Goal: Transaction & Acquisition: Book appointment/travel/reservation

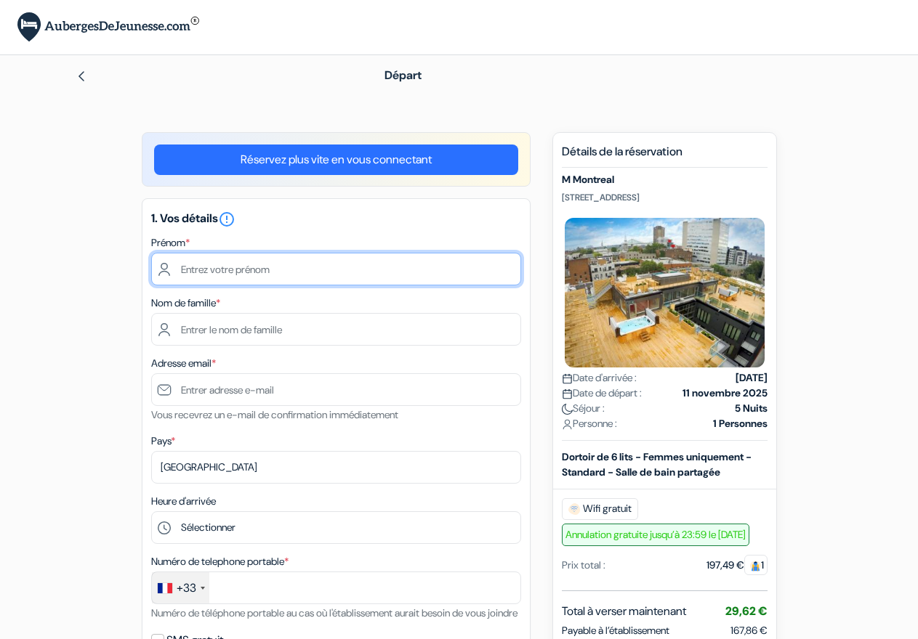
click at [313, 270] on input "text" at bounding box center [336, 269] width 370 height 33
type input "[PERSON_NAME]"
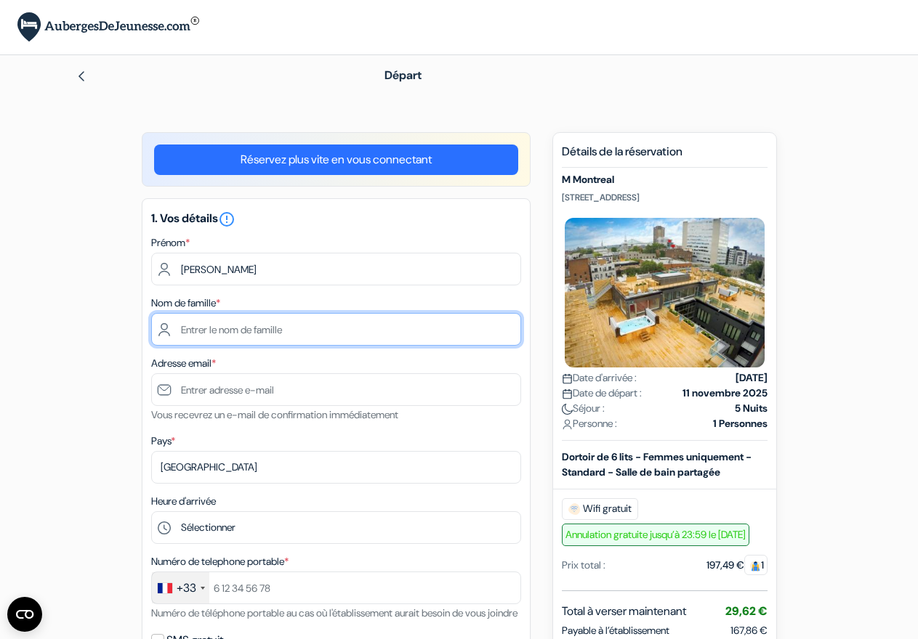
click at [343, 335] on input "text" at bounding box center [336, 329] width 370 height 33
type input "becquembois"
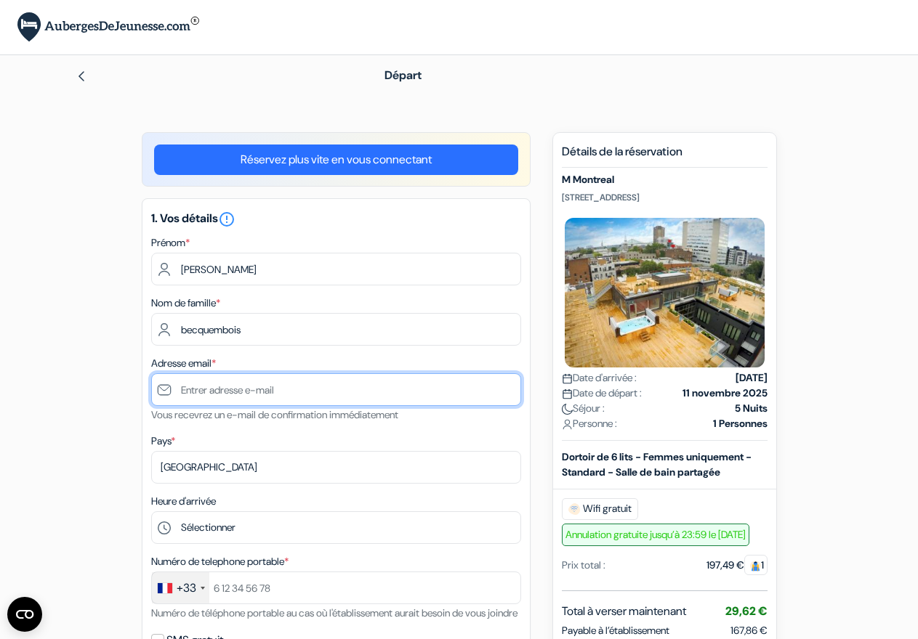
click at [228, 397] on input "text" at bounding box center [336, 389] width 370 height 33
type input "[EMAIL_ADDRESS][DOMAIN_NAME]"
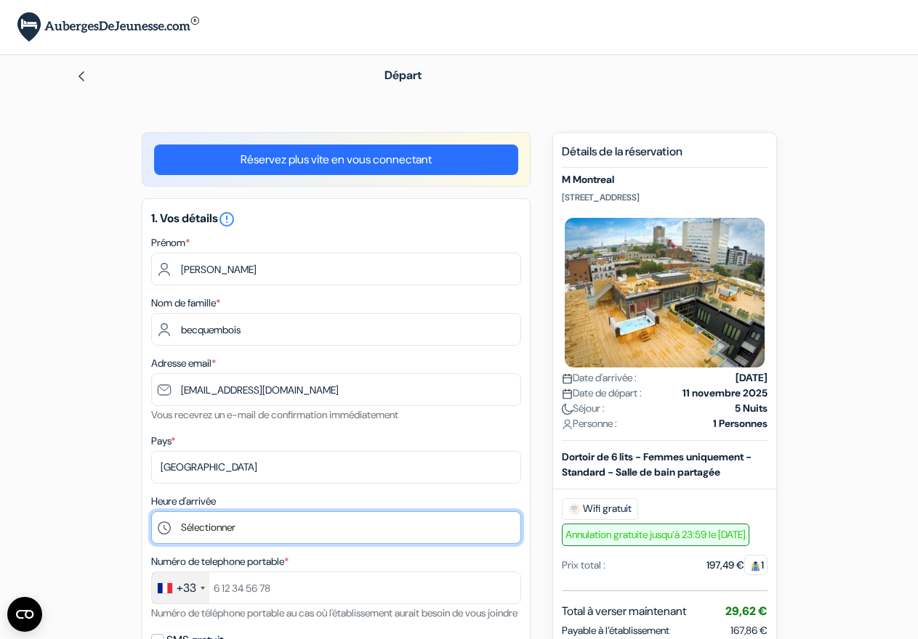
click at [151, 511] on select "Sélectionner 1:00 2:00 3:00 4:00 5:00 6:00 7:00 8:00 9:00 10:00 11:00 12:00 13:…" at bounding box center [336, 527] width 370 height 33
select select "14"
click option "14:00" at bounding box center [0, 0] width 0 height 0
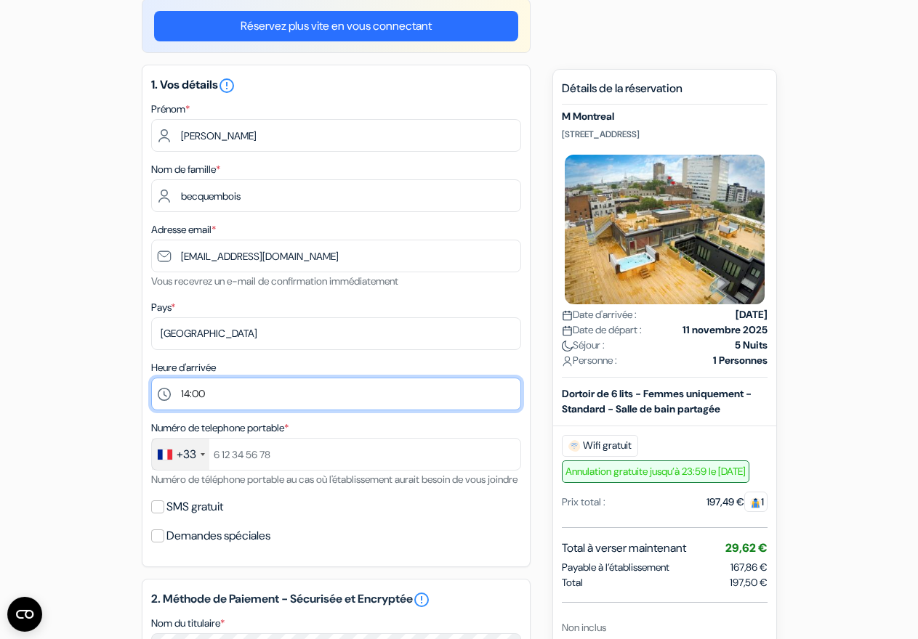
scroll to position [148, 0]
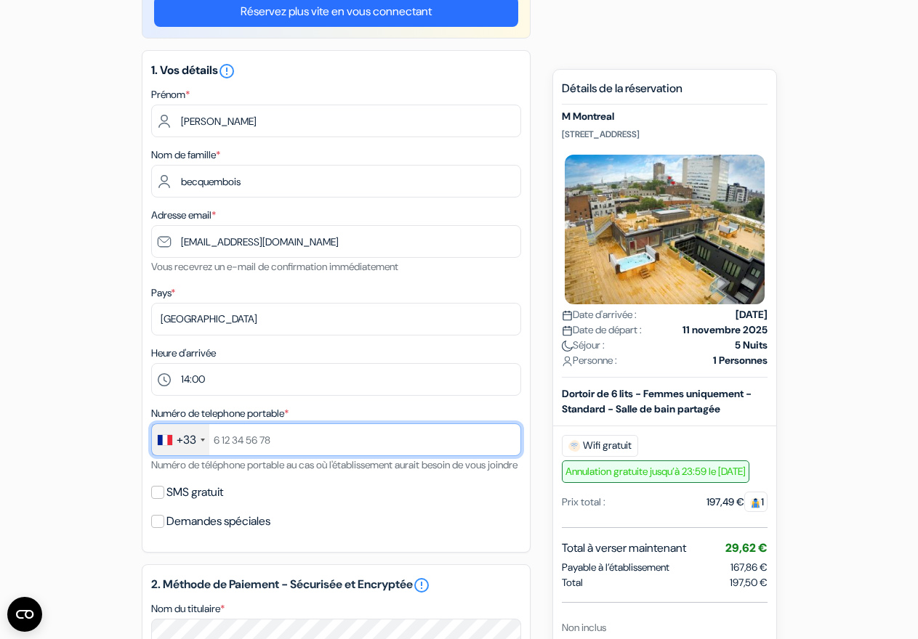
click at [270, 442] on input "text" at bounding box center [336, 440] width 370 height 33
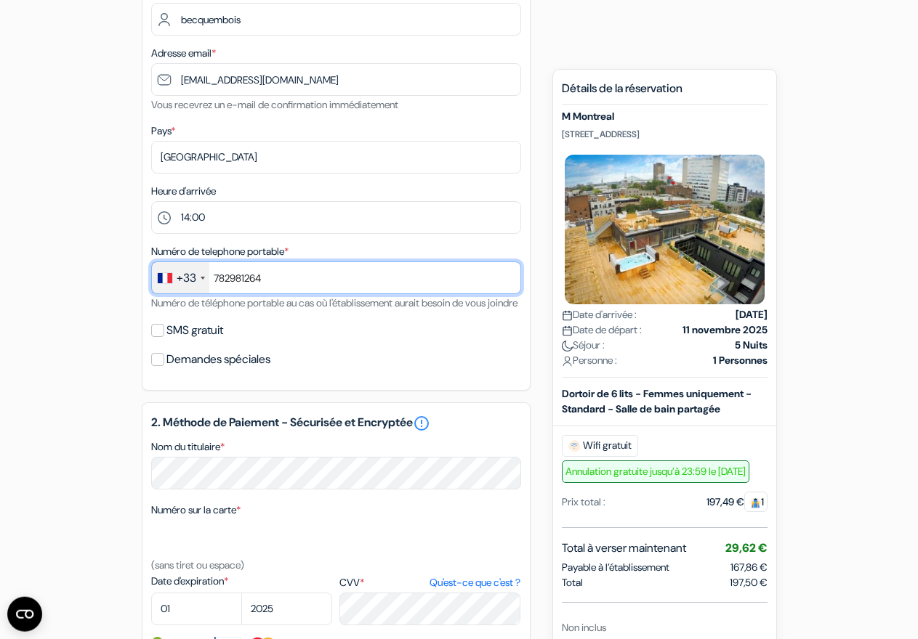
scroll to position [370, 0]
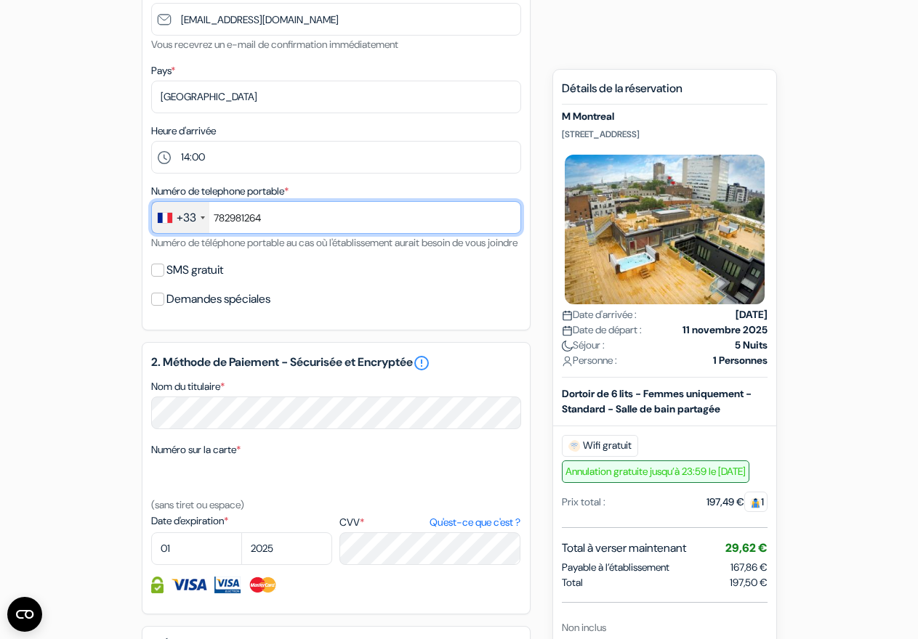
type input "782981264"
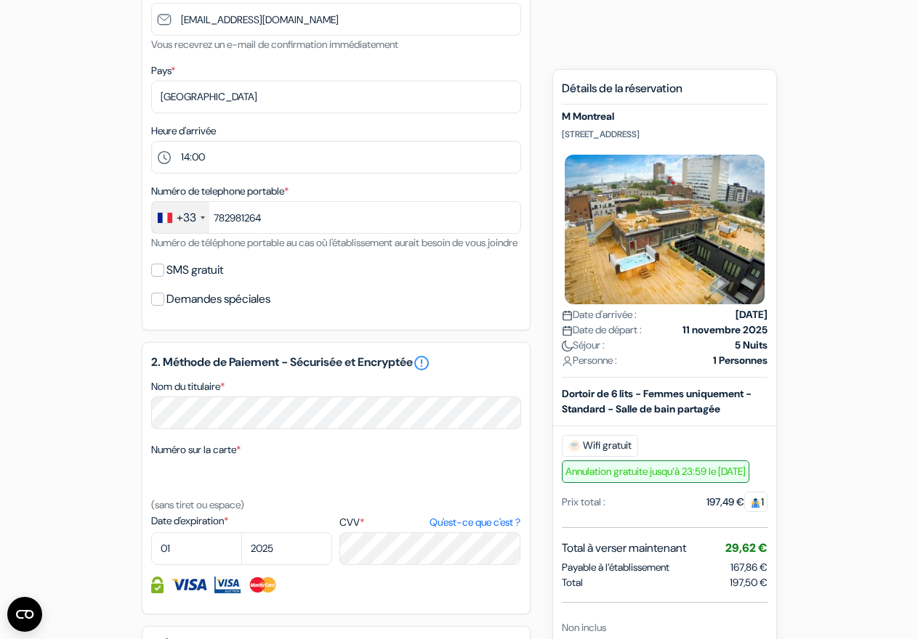
click at [174, 529] on label "Date d'expiration *" at bounding box center [241, 521] width 181 height 15
click at [0, 0] on textarea "Nom du titulaire *" at bounding box center [0, 0] width 0 height 0
click at [151, 532] on select "01 02 03 04 05 06 07 08 09 10 11 12" at bounding box center [196, 548] width 91 height 33
select select "10"
click option "10" at bounding box center [0, 0] width 0 height 0
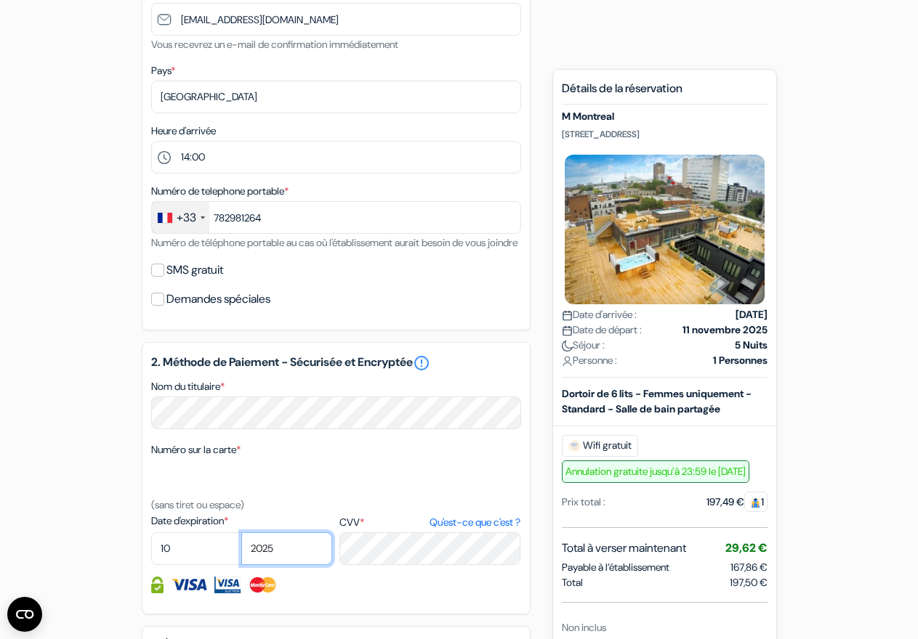
click at [241, 532] on select "2025 2026 2027 2028 2029 2030 2031 2032 2033 2034 2035 2036 2037 2038 2039 2040…" at bounding box center [286, 548] width 91 height 33
select select "2026"
click option "2026" at bounding box center [0, 0] width 0 height 0
click at [386, 530] on label "CVV * Qu'est-ce que c'est ?" at bounding box center [429, 522] width 181 height 15
click at [0, 0] on textarea "Nom du titulaire *" at bounding box center [0, 0] width 0 height 0
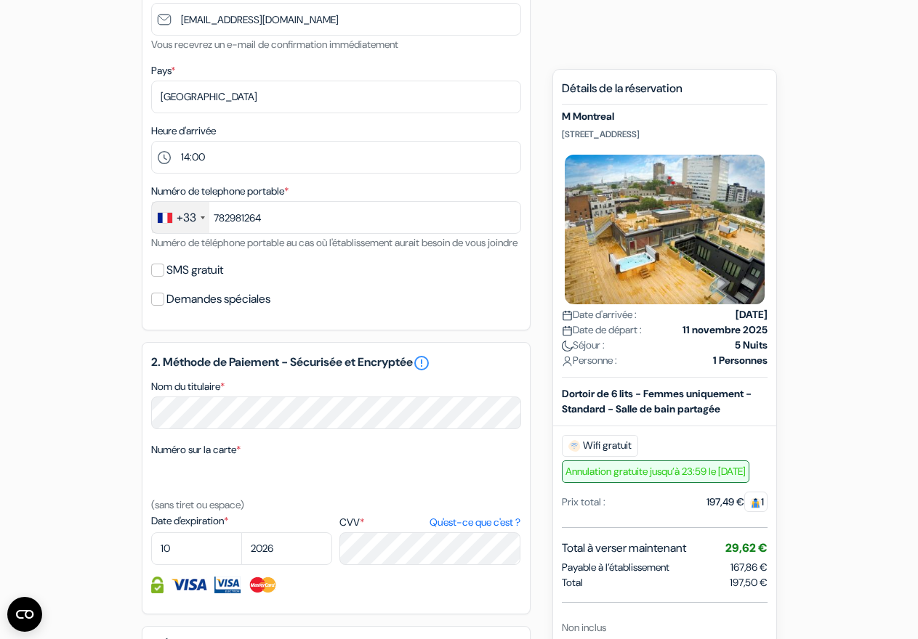
click at [372, 530] on label "CVV * Qu'est-ce que c'est ?" at bounding box center [429, 522] width 181 height 15
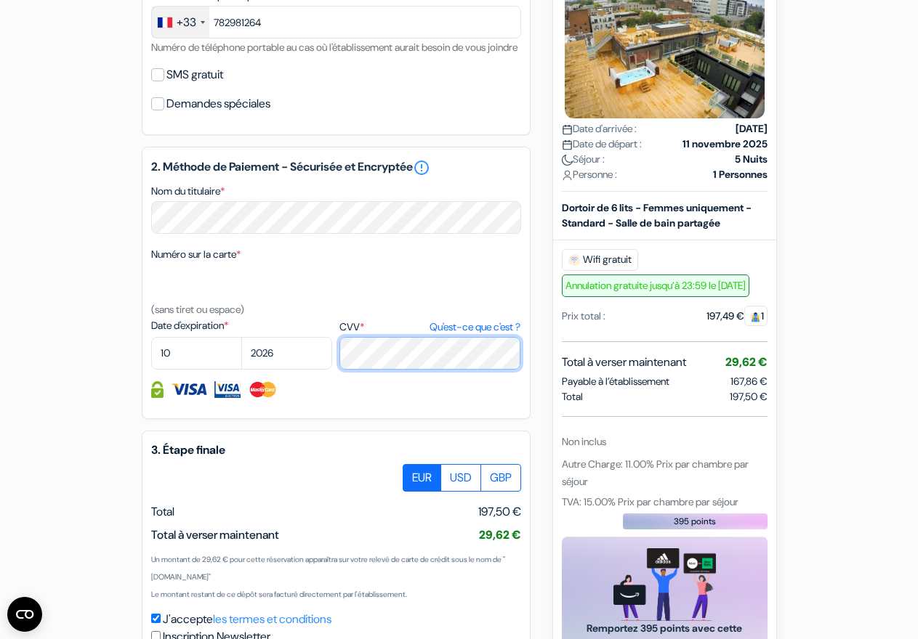
scroll to position [714, 0]
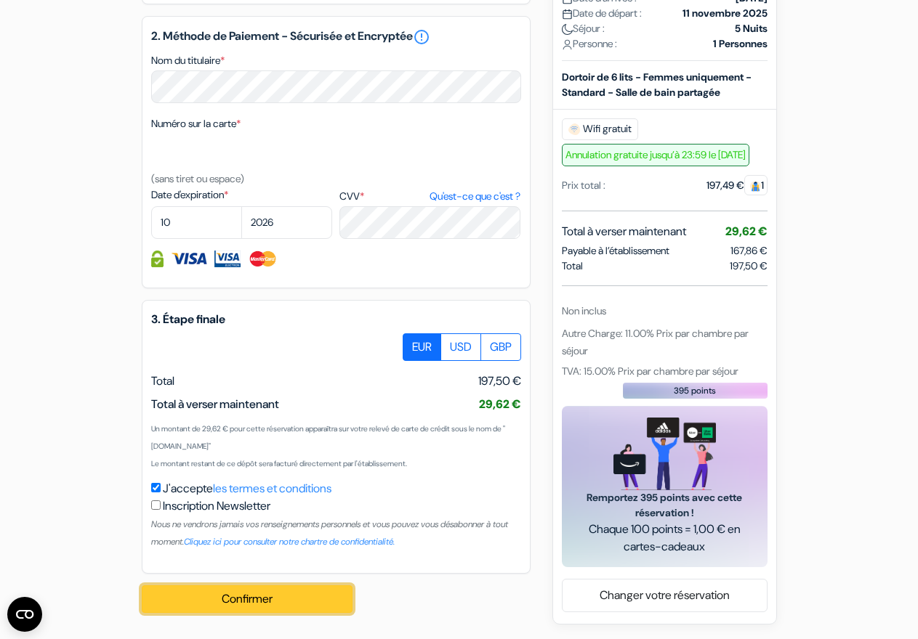
click at [218, 604] on button "Confirmer Loading..." at bounding box center [247, 600] width 211 height 28
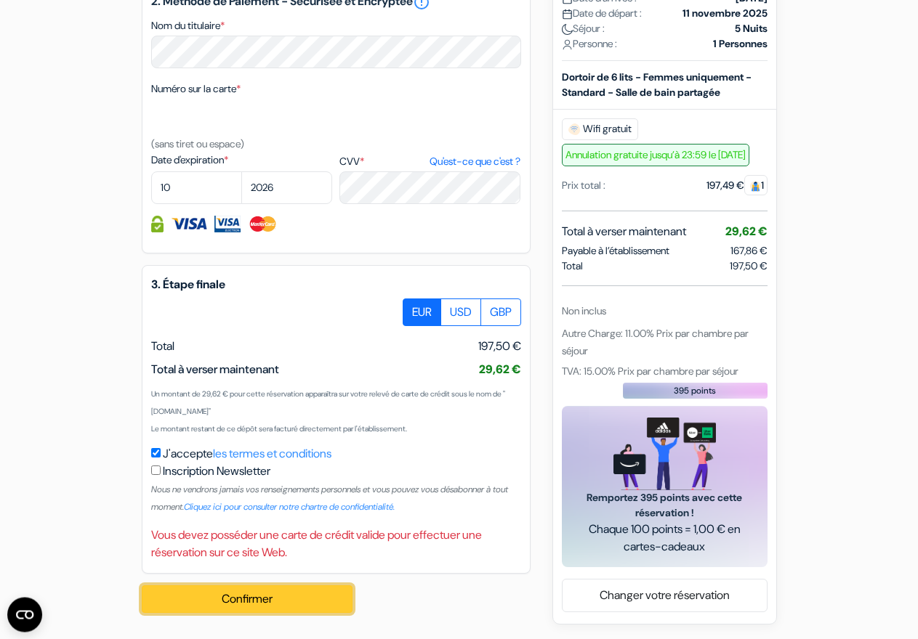
scroll to position [749, 0]
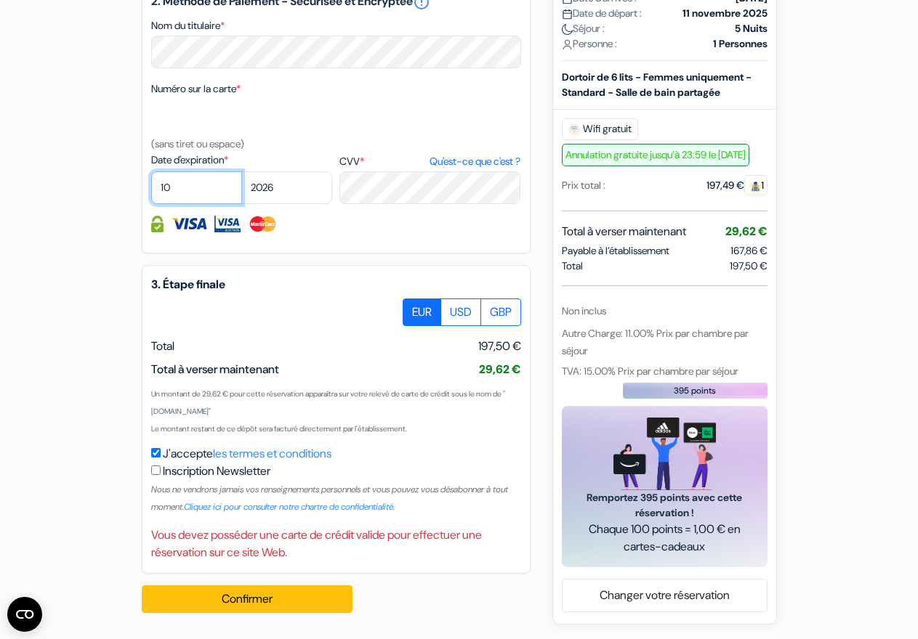
click at [151, 171] on select "01 02 03 04 05 06 07 08 09 10 11 12" at bounding box center [196, 187] width 91 height 33
click option "10" at bounding box center [0, 0] width 0 height 0
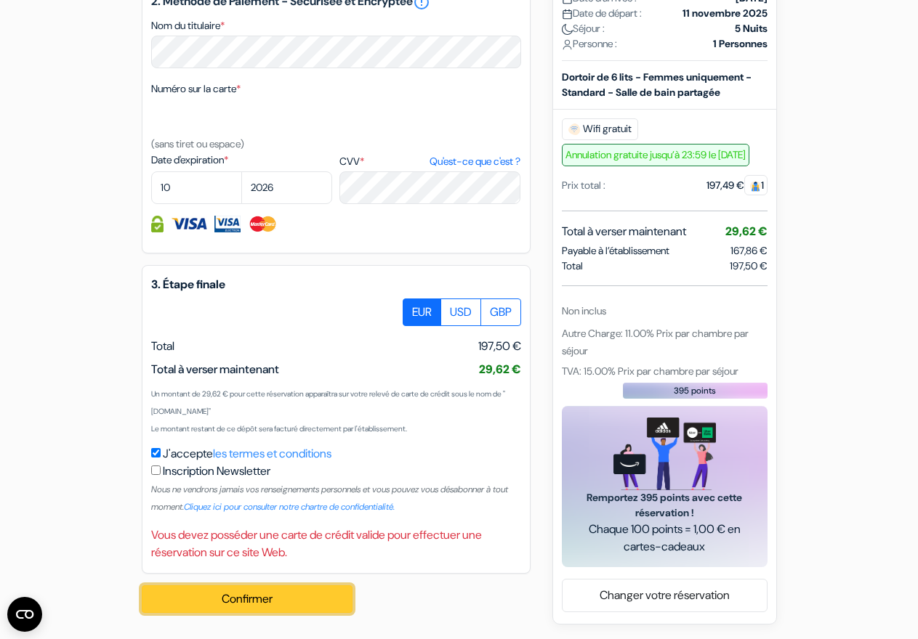
click at [262, 598] on button "Confirmer Loading..." at bounding box center [247, 600] width 211 height 28
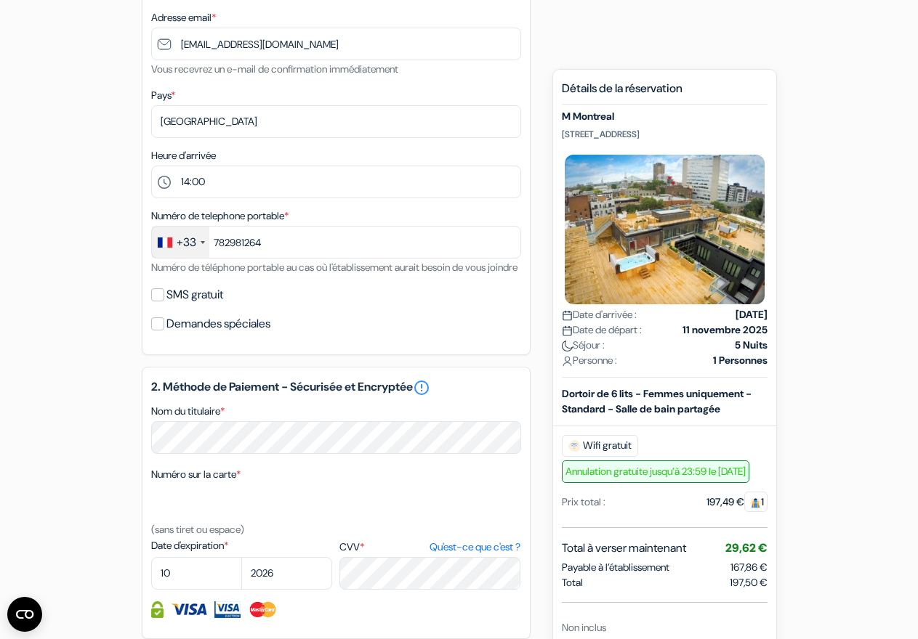
scroll to position [0, 0]
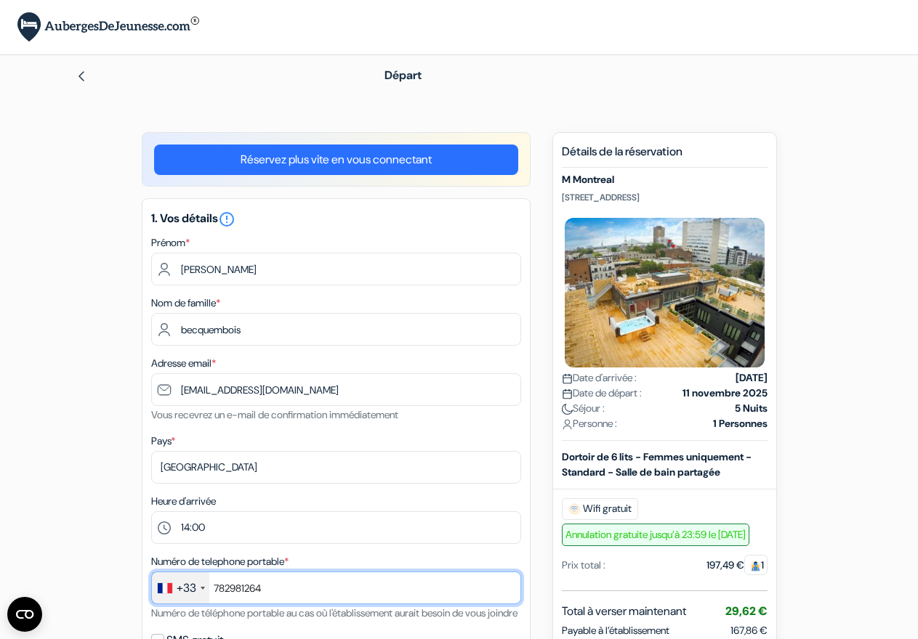
click at [214, 588] on input "782981264" at bounding box center [336, 588] width 370 height 33
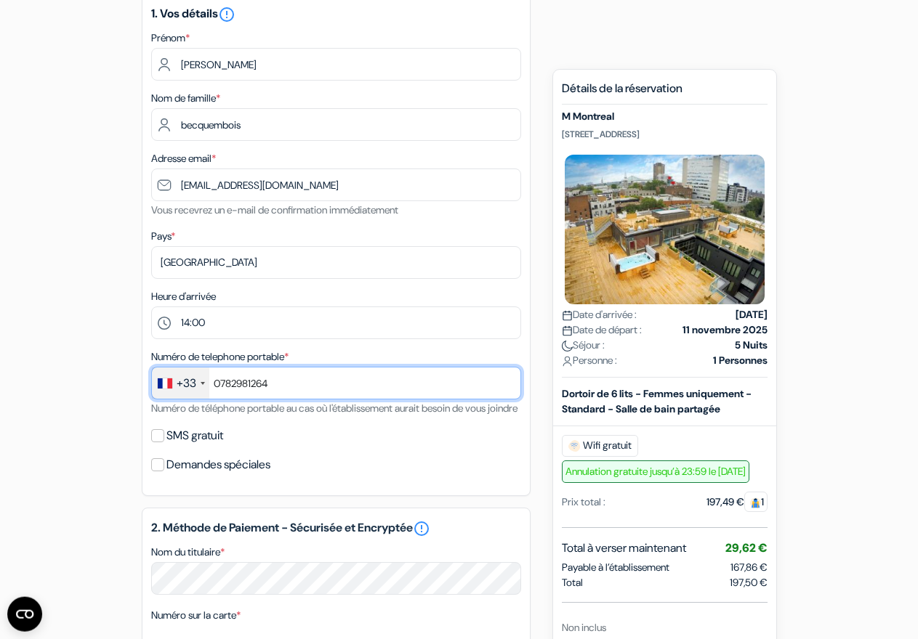
scroll to position [222, 0]
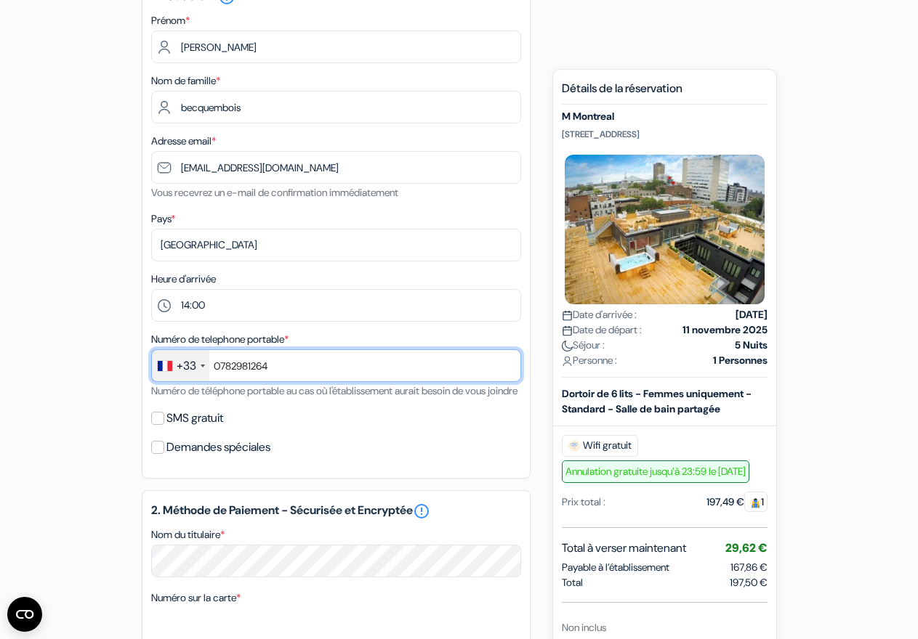
type input "0782981264"
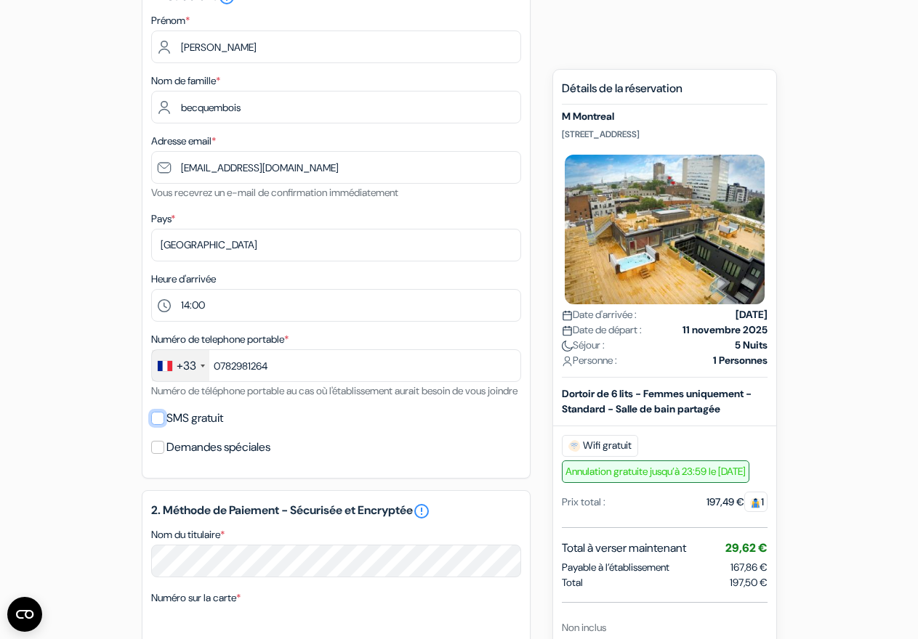
click at [157, 425] on input "SMS gratuit" at bounding box center [157, 418] width 13 height 13
checkbox input "true"
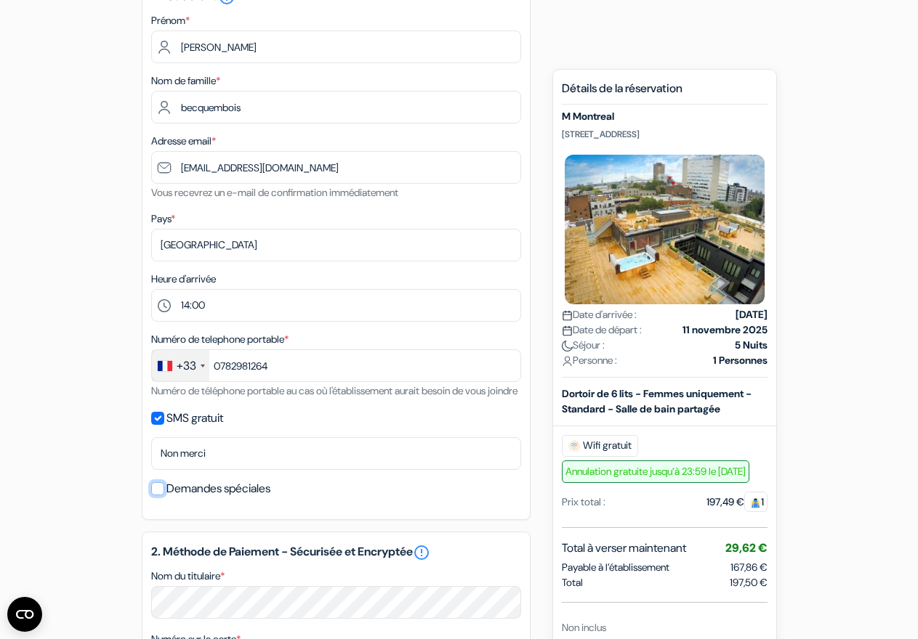
click at [155, 495] on input "Demandes spéciales" at bounding box center [157, 488] width 13 height 13
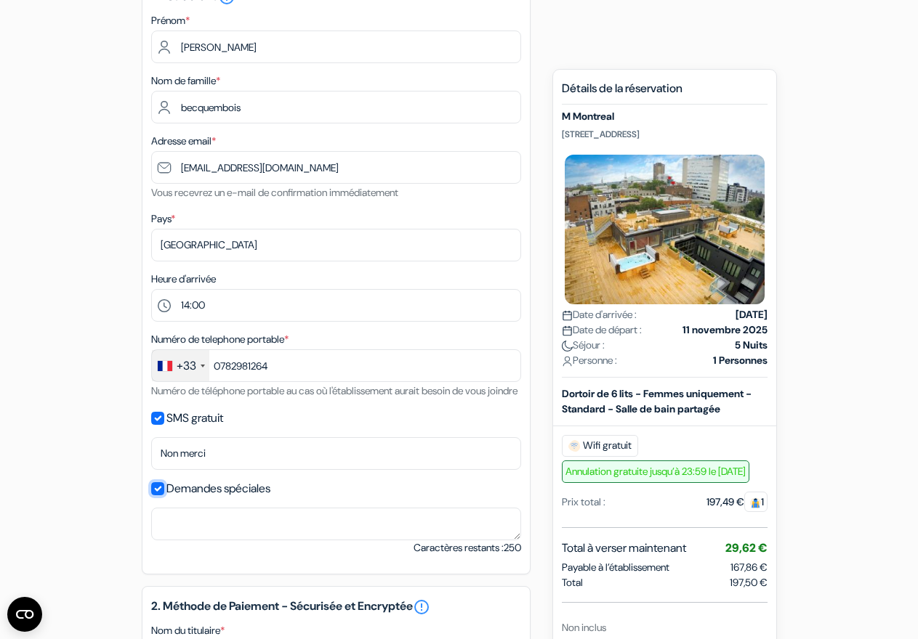
click at [156, 495] on input "Demandes spéciales" at bounding box center [157, 488] width 13 height 13
checkbox input "false"
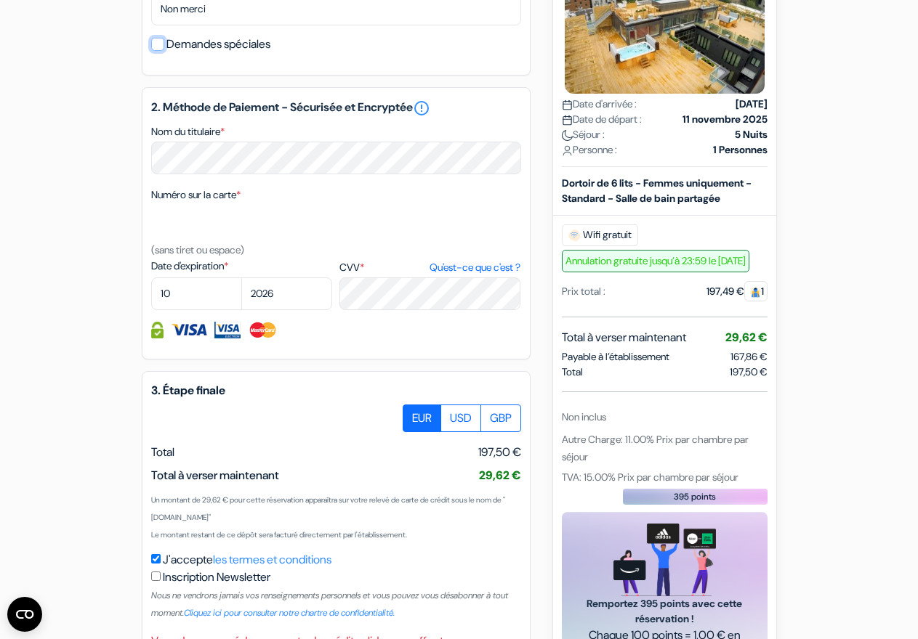
scroll to position [790, 0]
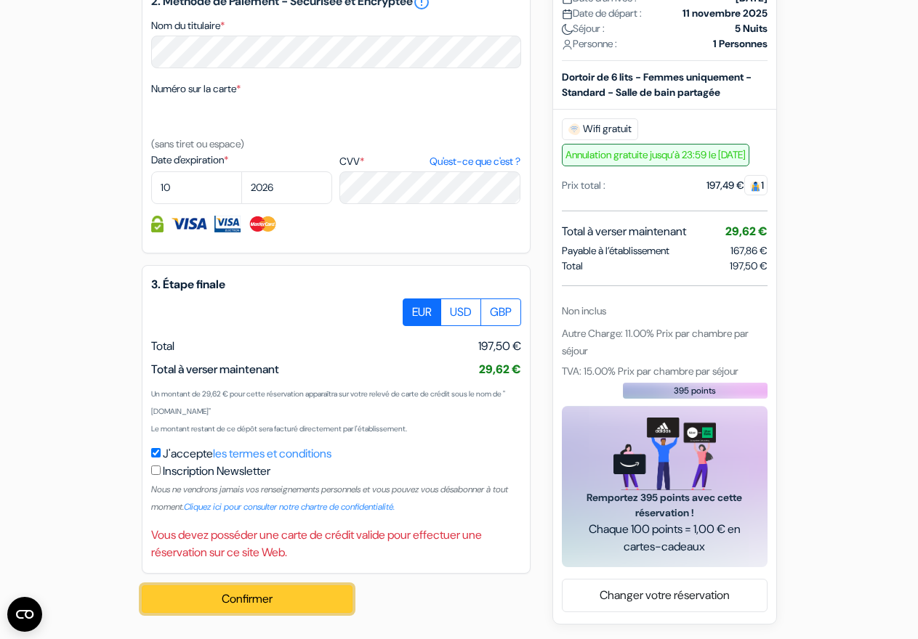
click at [219, 604] on button "Confirmer Loading..." at bounding box center [247, 600] width 211 height 28
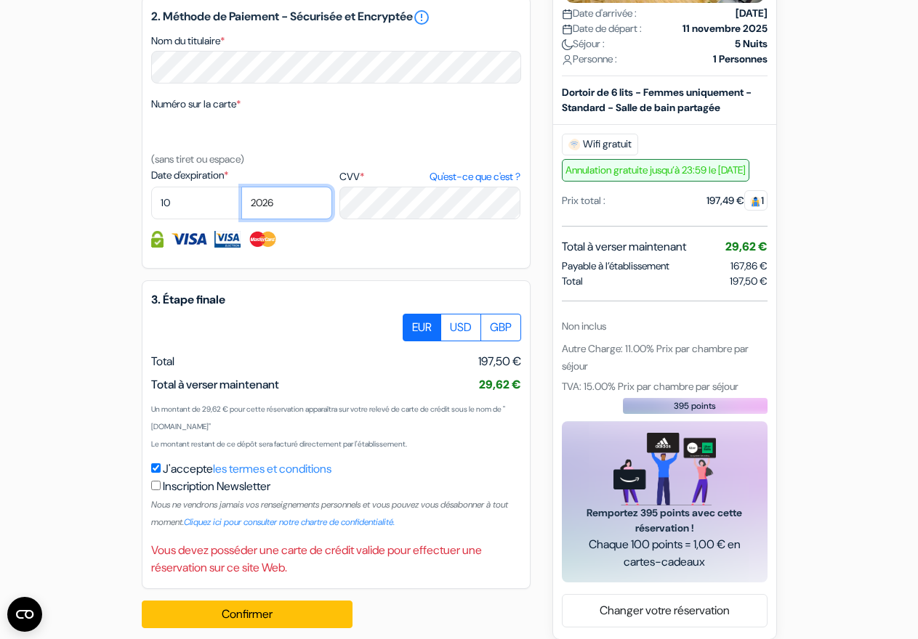
click at [241, 187] on select "2025 2026 2027 2028 2029 2030 2031 2032 2033 2034 2035 2036 2037 2038 2039 2040…" at bounding box center [286, 203] width 91 height 33
click at [151, 187] on select "01 02 03 04 05 06 07 08 09 10 11 12" at bounding box center [196, 203] width 91 height 33
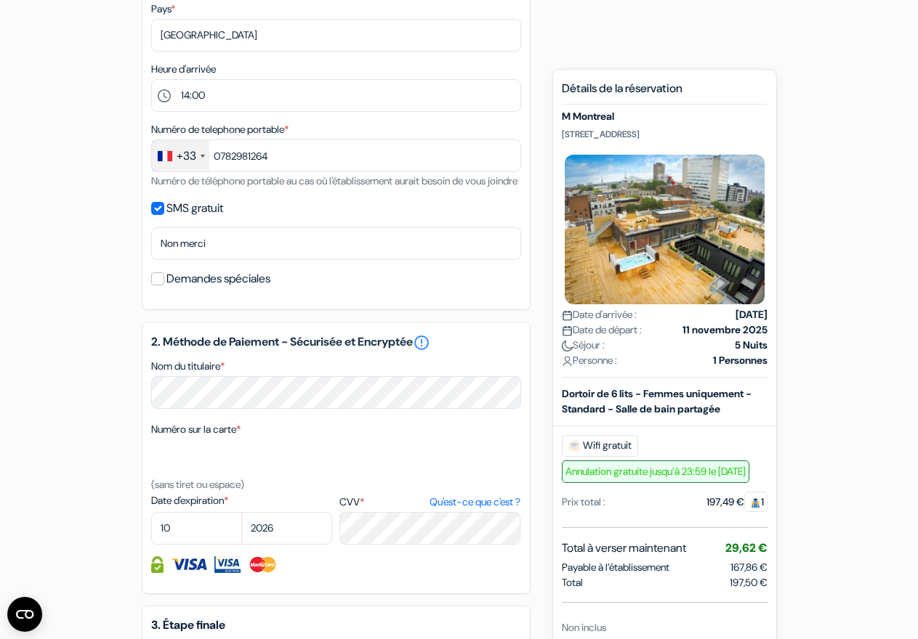
scroll to position [445, 0]
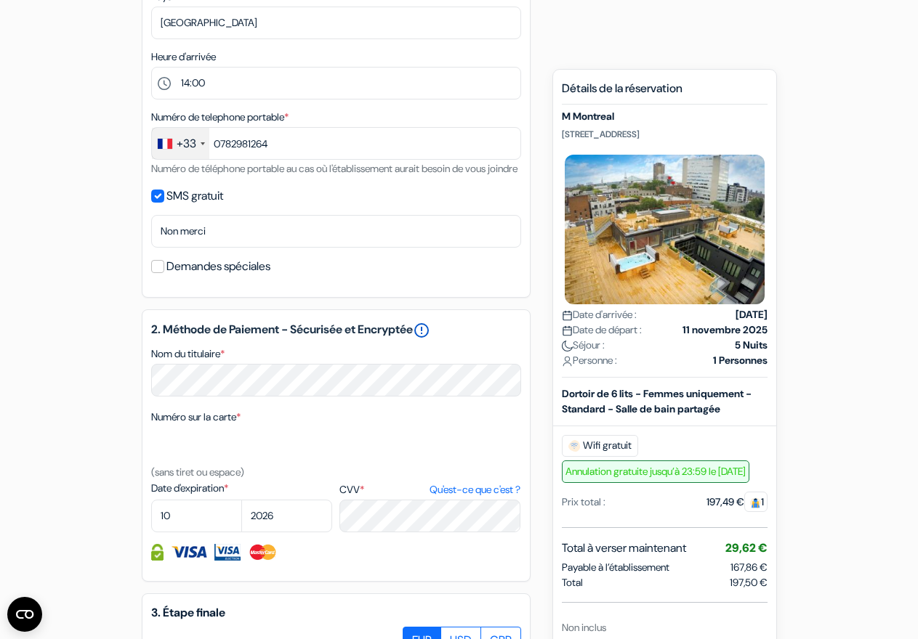
click at [421, 339] on link "error_outline" at bounding box center [421, 330] width 17 height 17
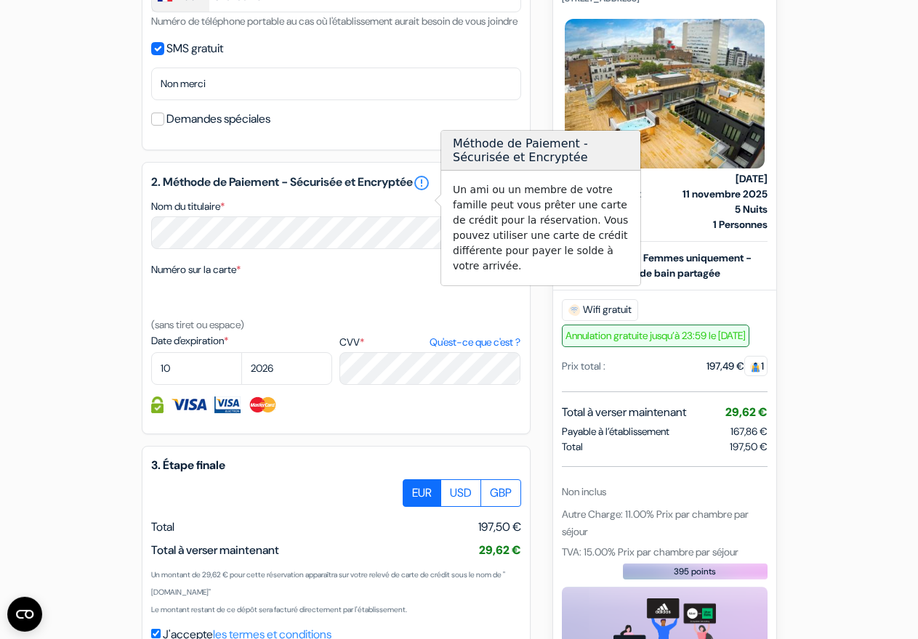
scroll to position [741, 0]
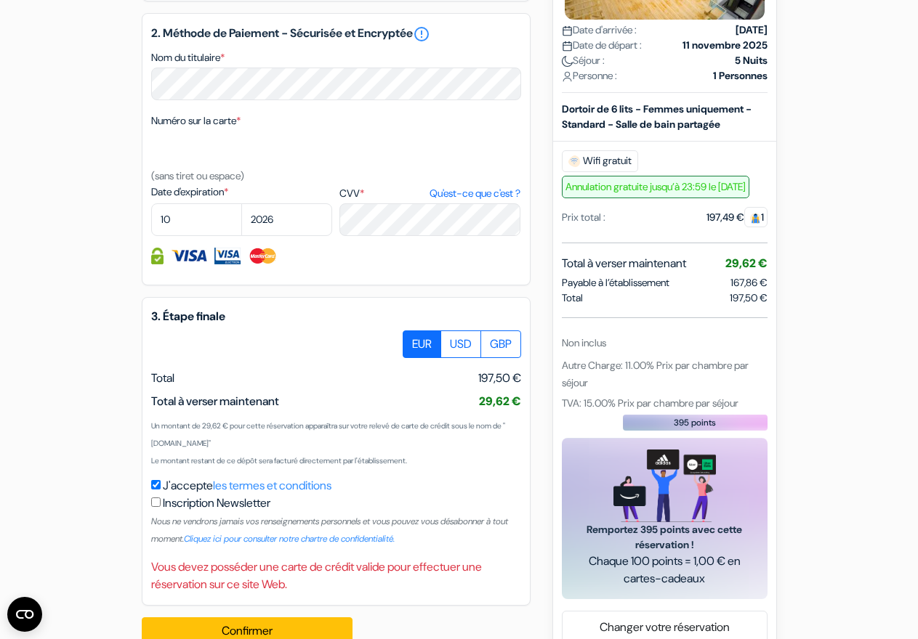
click at [306, 410] on div "Total à verser maintenant 29,62 € 34,30 US$ (29,62 €)" at bounding box center [336, 401] width 370 height 17
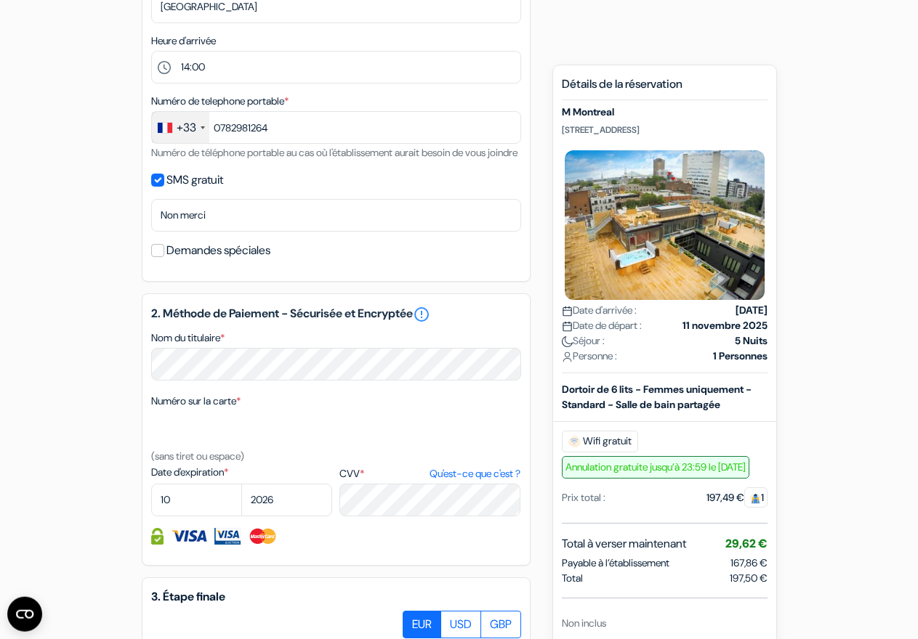
scroll to position [519, 0]
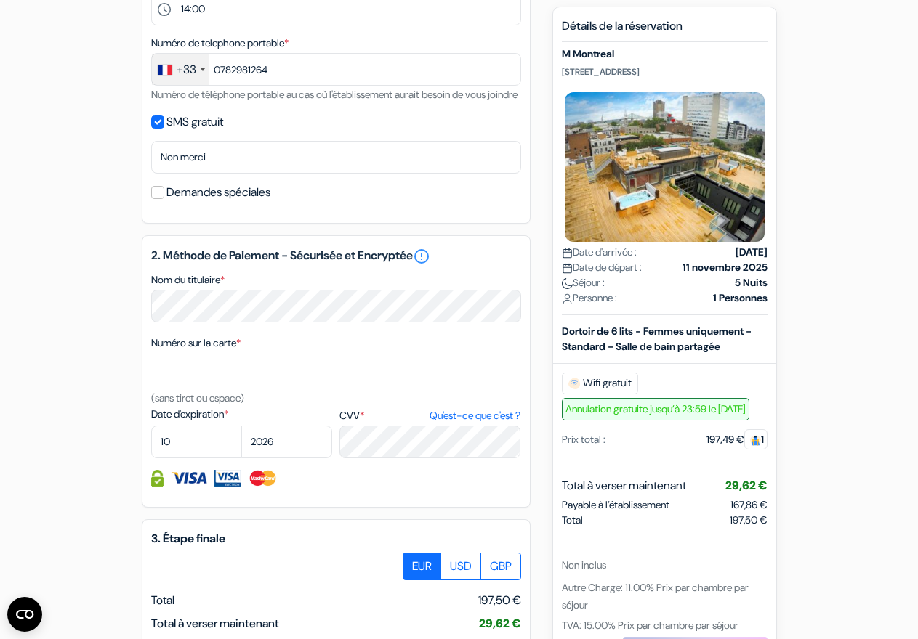
click at [183, 487] on img at bounding box center [189, 478] width 36 height 17
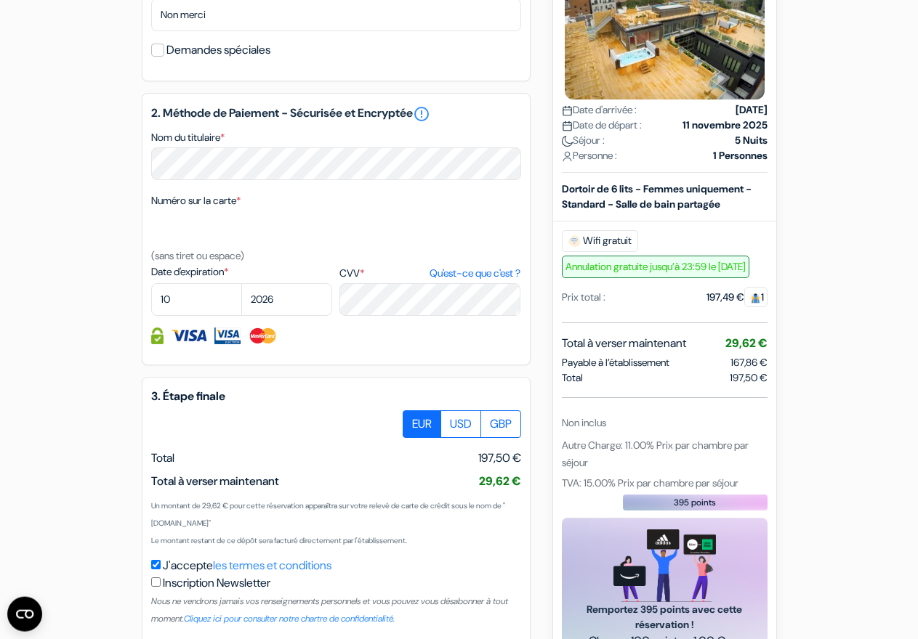
scroll to position [667, 0]
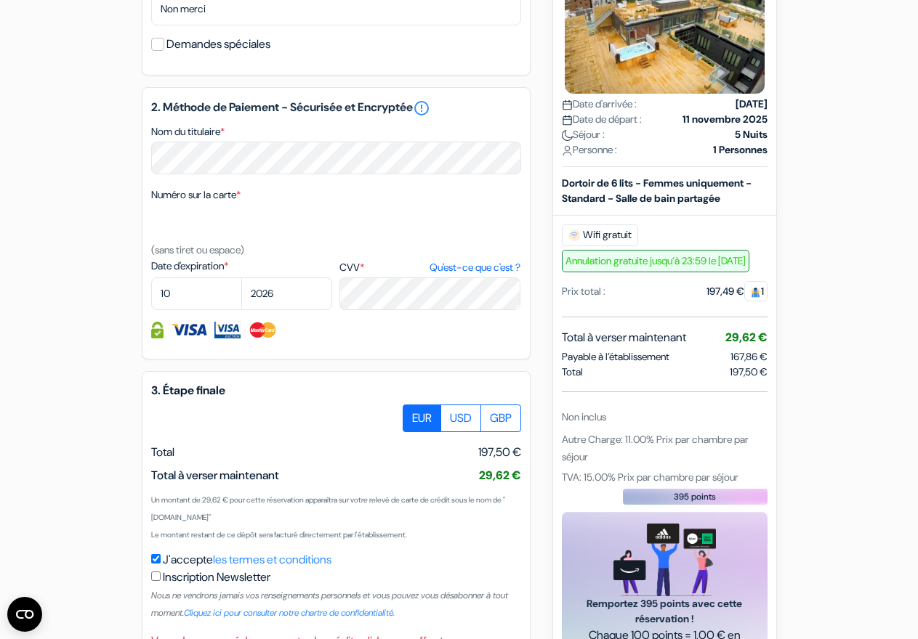
click at [415, 432] on label "EUR" at bounding box center [421, 419] width 39 height 28
click at [413, 414] on input "EUR" at bounding box center [407, 409] width 9 height 9
click at [415, 432] on label "EUR" at bounding box center [421, 419] width 39 height 28
click at [413, 414] on input "EUR" at bounding box center [407, 409] width 9 height 9
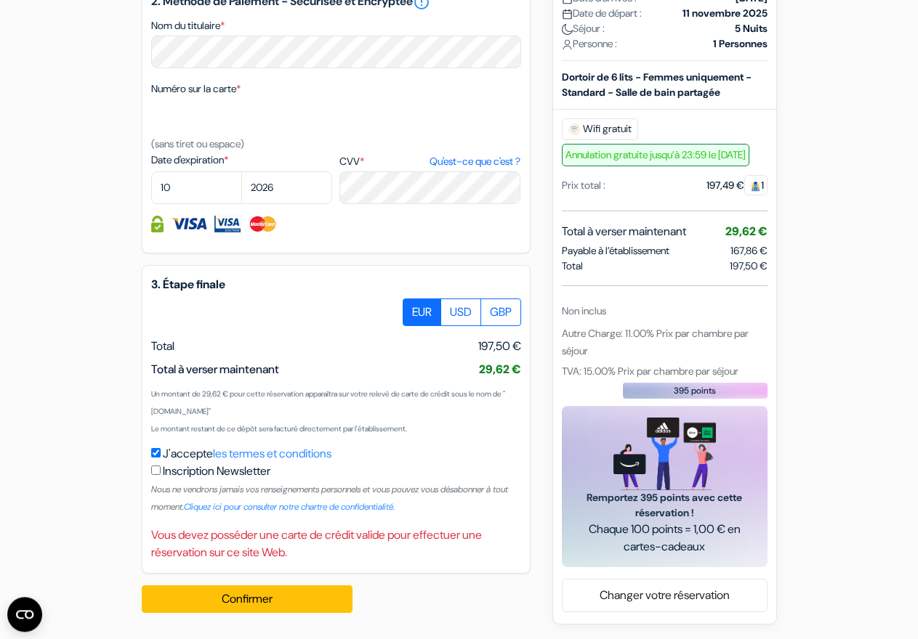
scroll to position [790, 0]
click at [155, 473] on input "checkbox" at bounding box center [155, 470] width 9 height 9
checkbox input "true"
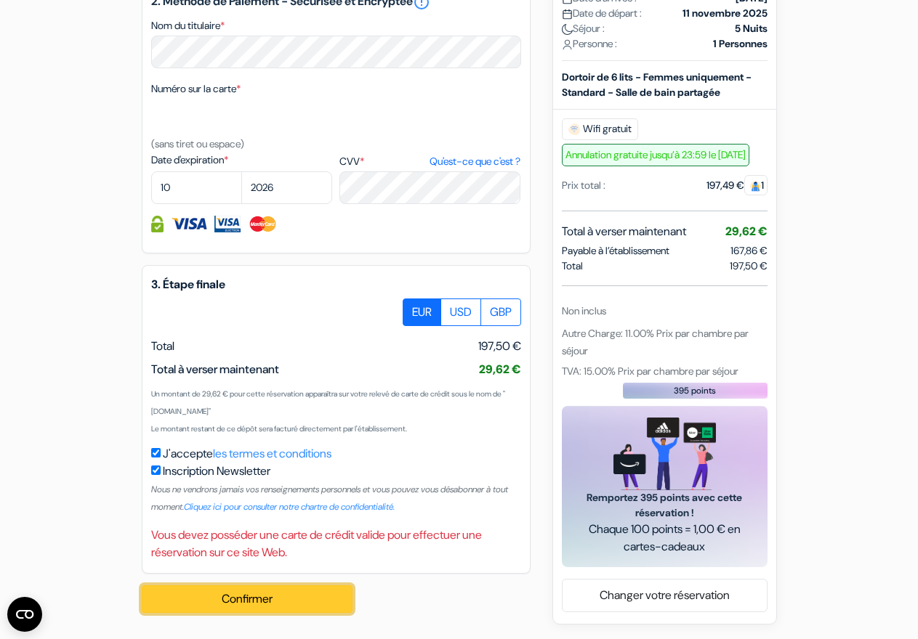
click at [273, 604] on button "Confirmer Loading..." at bounding box center [247, 600] width 211 height 28
click at [179, 552] on div "Vous devez posséder une carte de crédit valide pour effectuer une réservation s…" at bounding box center [336, 544] width 370 height 35
drag, startPoint x: 152, startPoint y: 537, endPoint x: 362, endPoint y: 565, distance: 211.9
click at [362, 565] on div "3. Étape finale EUR USD GBP Total J'accepte" at bounding box center [336, 419] width 389 height 309
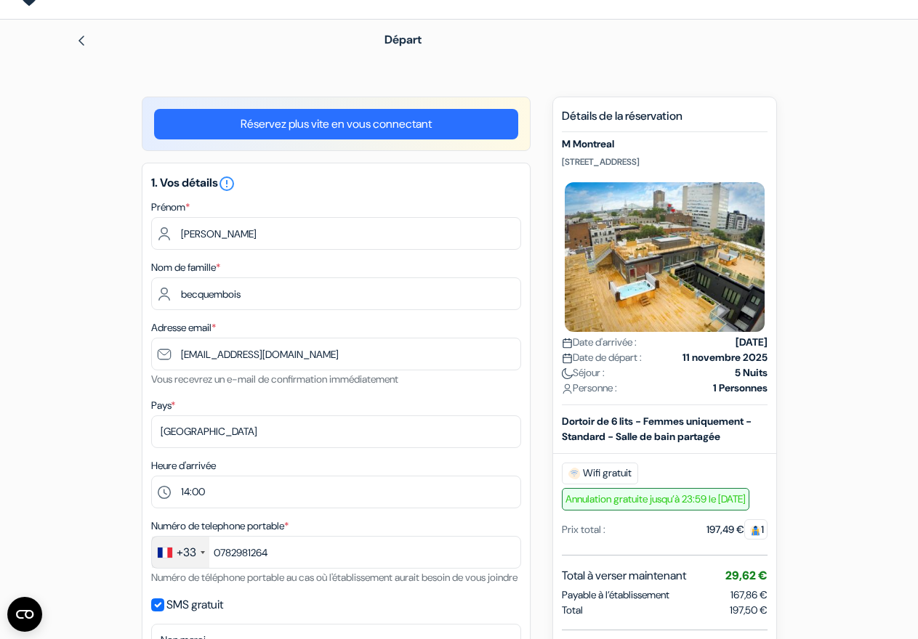
scroll to position [0, 0]
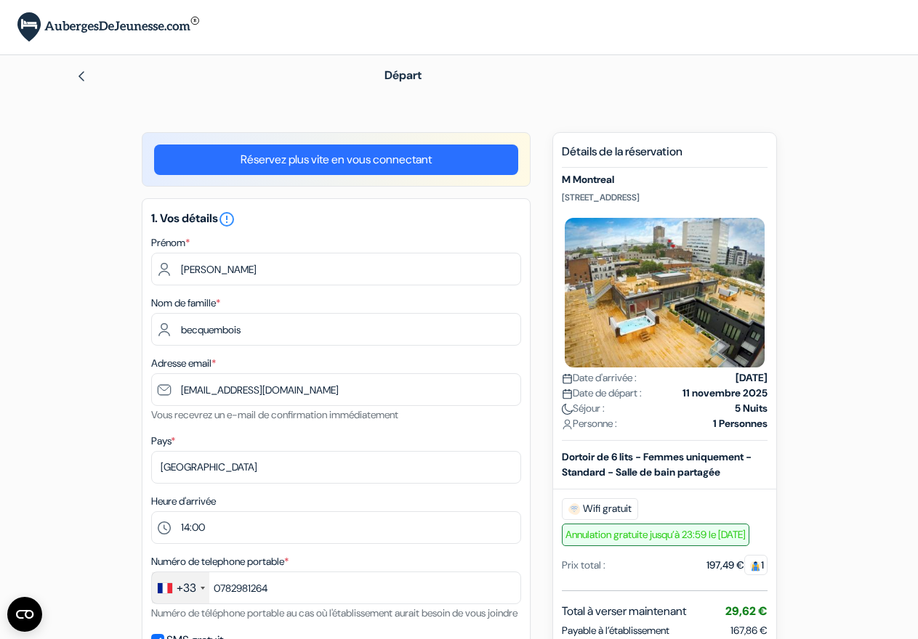
click at [82, 76] on img at bounding box center [82, 76] width 12 height 12
type input "[PERSON_NAME]"
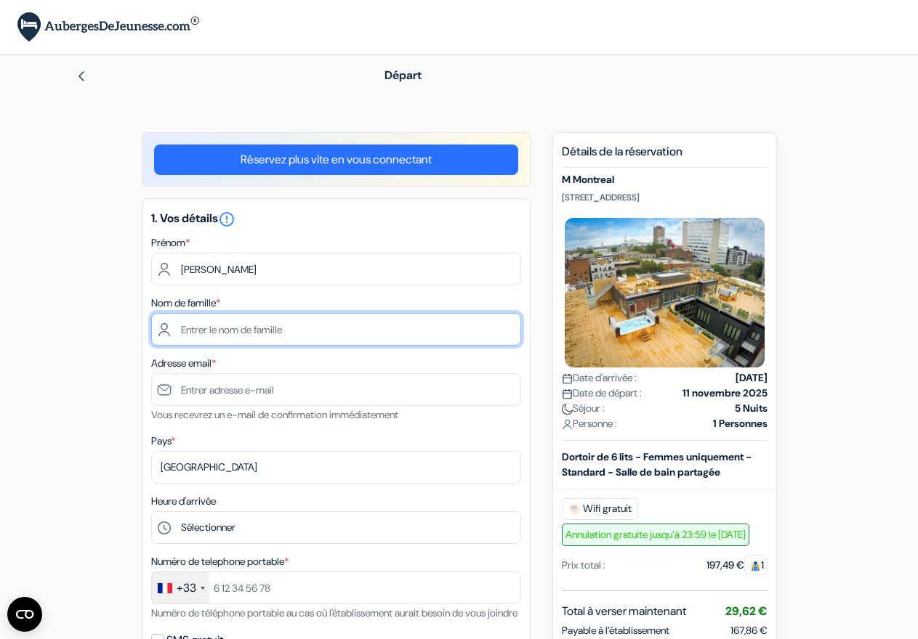
click at [179, 340] on input "text" at bounding box center [336, 329] width 370 height 33
type input "becquembois"
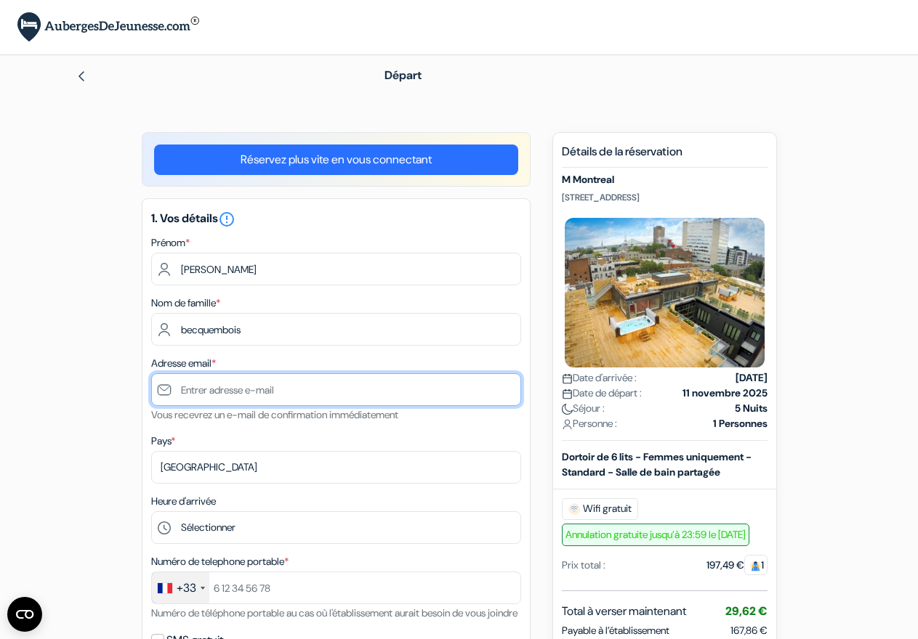
click at [231, 392] on input "text" at bounding box center [336, 389] width 370 height 33
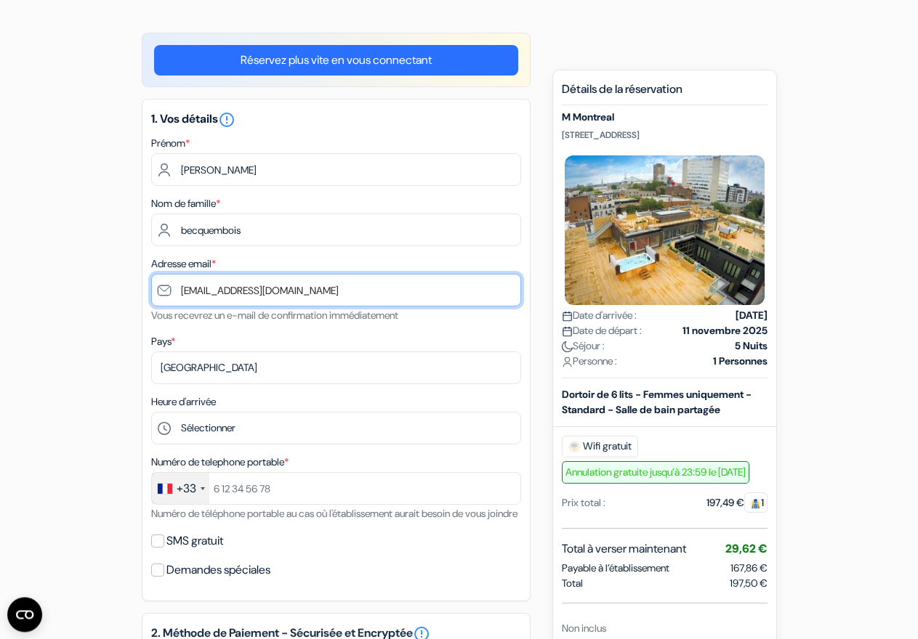
scroll to position [148, 0]
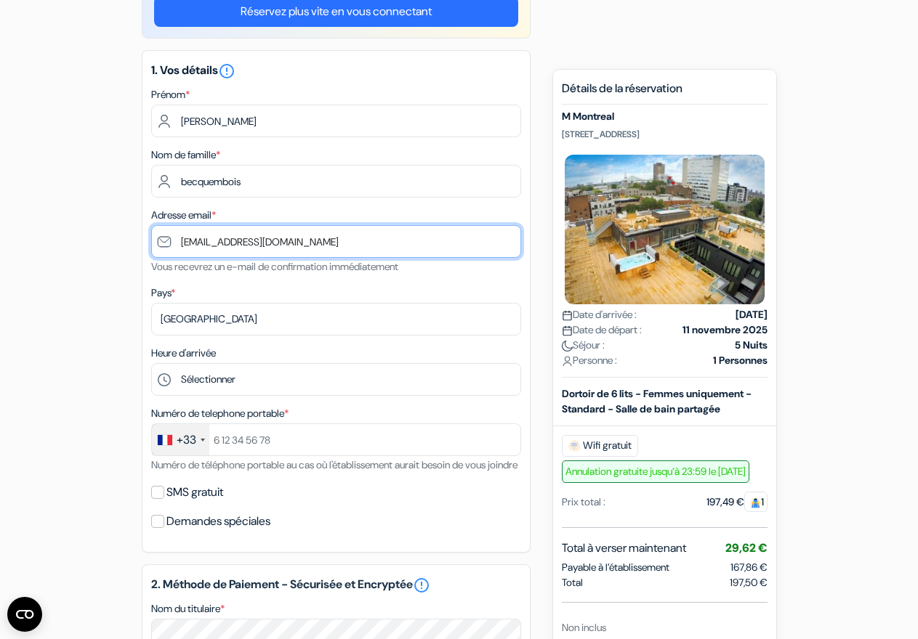
type input "[EMAIL_ADDRESS][DOMAIN_NAME]"
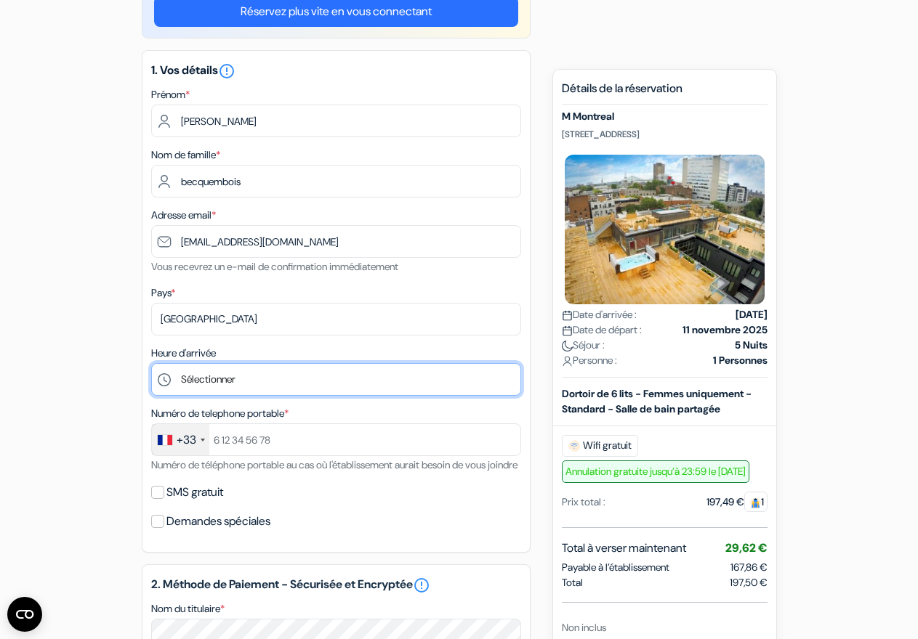
click at [208, 382] on select "Sélectionner 1:00 2:00 3:00 4:00 5:00 6:00 7:00 8:00 9:00 10:00 11:00 12:00 13:…" at bounding box center [336, 379] width 370 height 33
select select "14"
click option "14:00" at bounding box center [0, 0] width 0 height 0
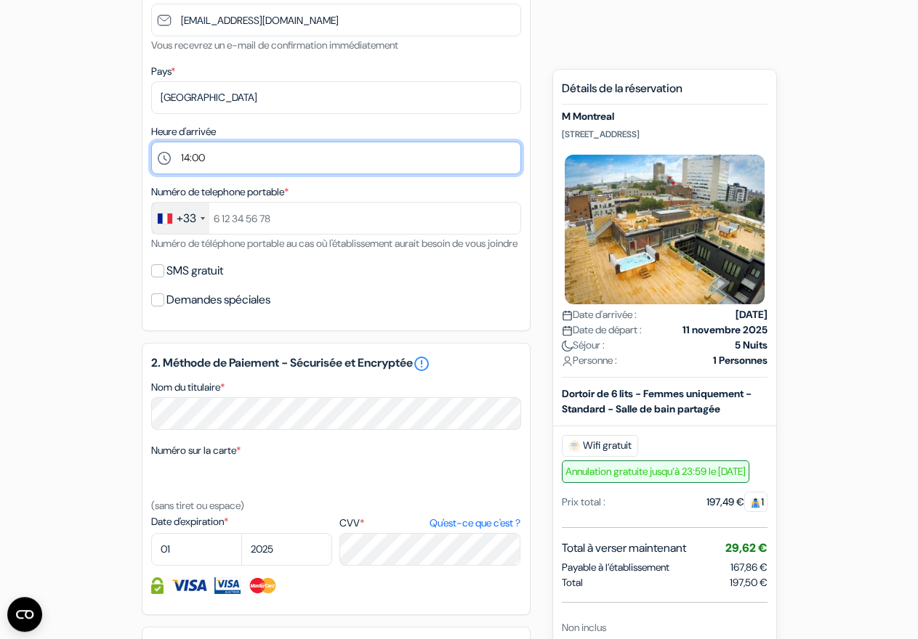
scroll to position [370, 0]
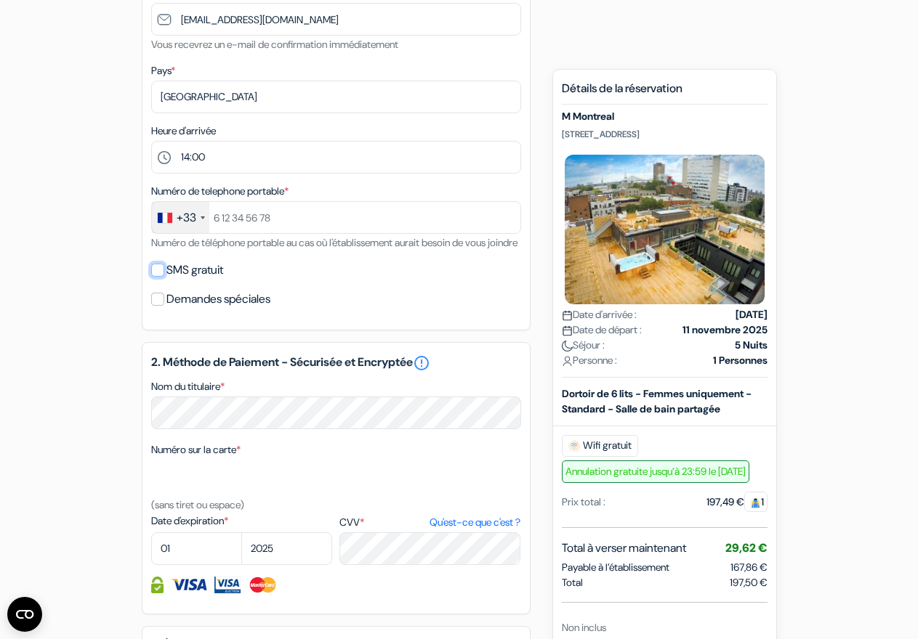
click at [161, 277] on input "SMS gratuit" at bounding box center [157, 270] width 13 height 13
checkbox input "true"
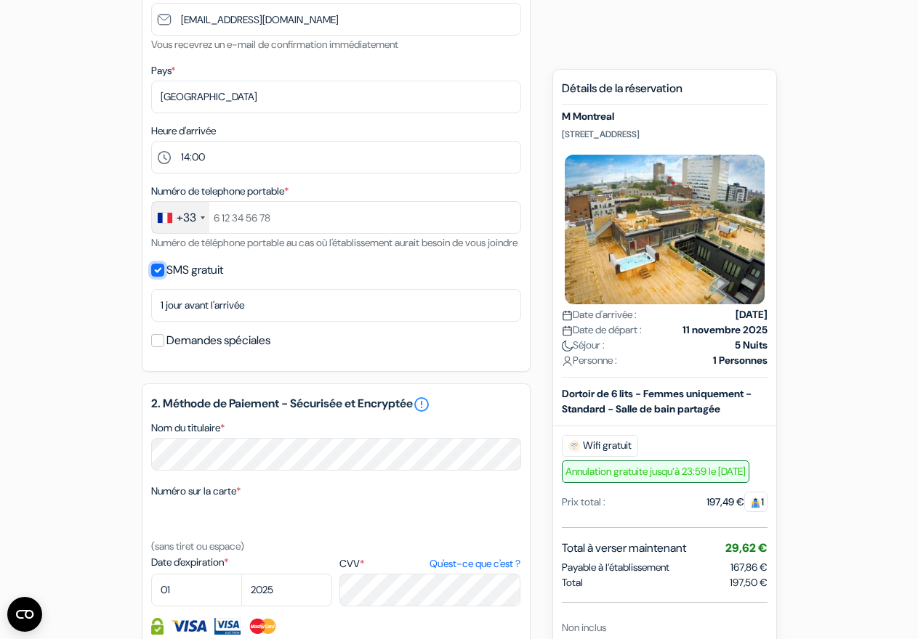
scroll to position [519, 0]
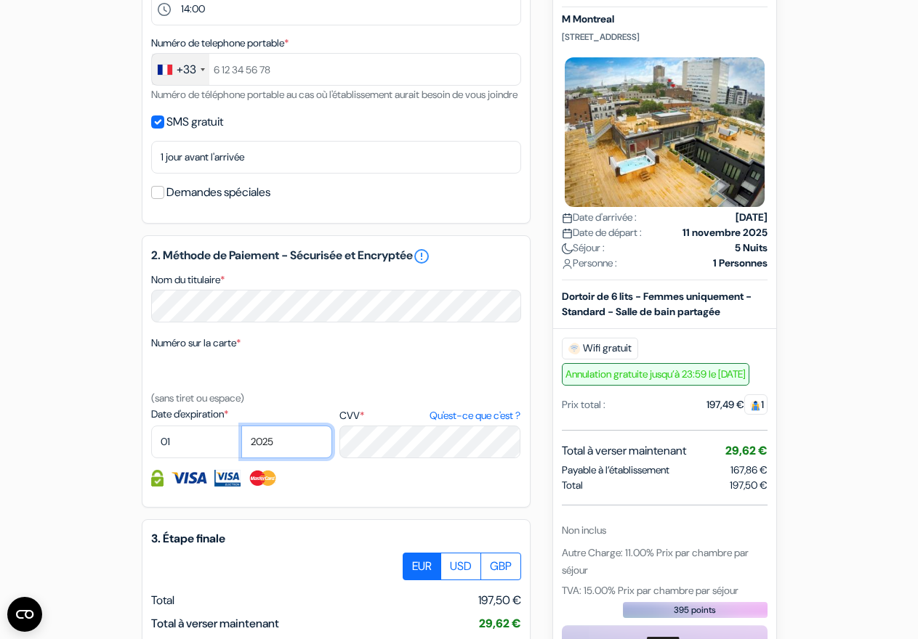
click at [241, 426] on select "2025 2026 2027 2028 2029 2030 2031 2032 2033 2034 2035 2036 2037 2038 2039 2040…" at bounding box center [286, 442] width 91 height 33
select select "2026"
click option "2026" at bounding box center [0, 0] width 0 height 0
click at [151, 426] on select "01 02 03 04 05 06 07 08 09 10 11 12" at bounding box center [196, 442] width 91 height 33
select select "10"
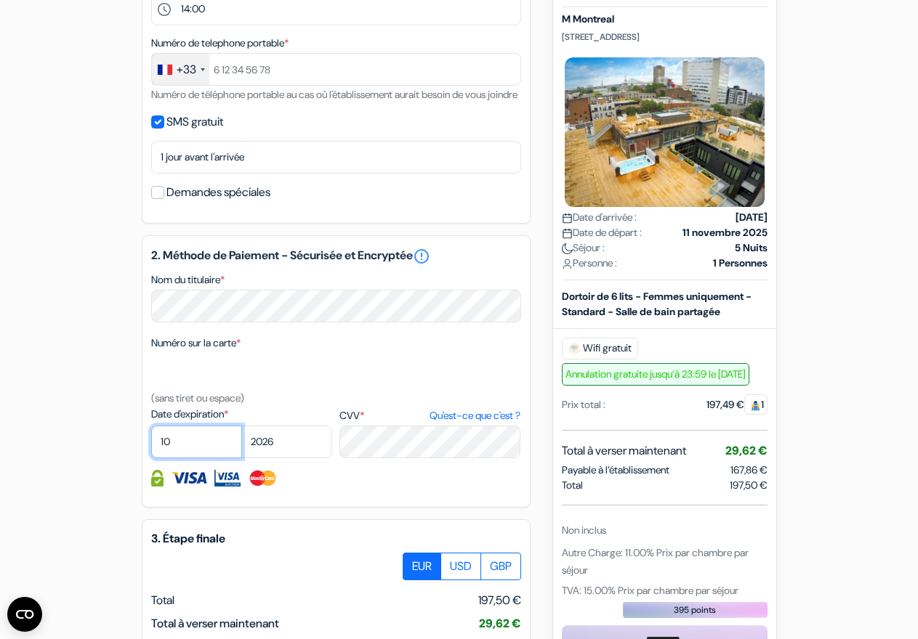
click option "10" at bounding box center [0, 0] width 0 height 0
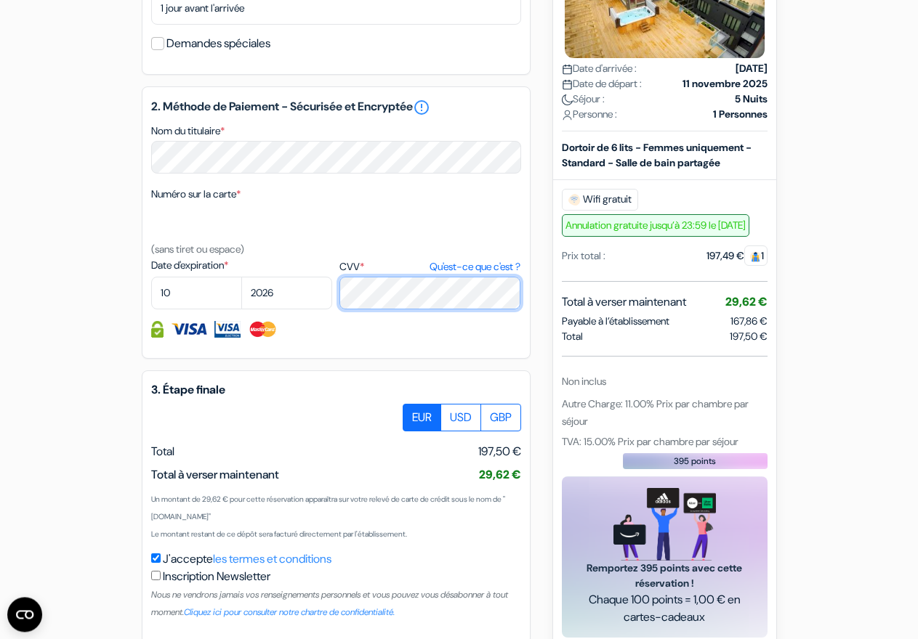
scroll to position [756, 0]
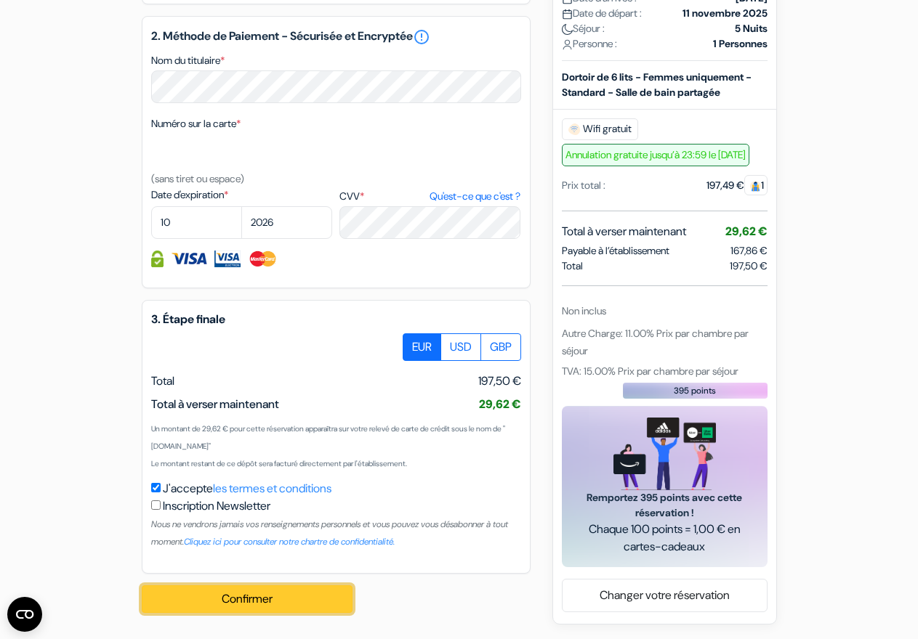
click at [275, 599] on button "Confirmer Loading..." at bounding box center [247, 600] width 211 height 28
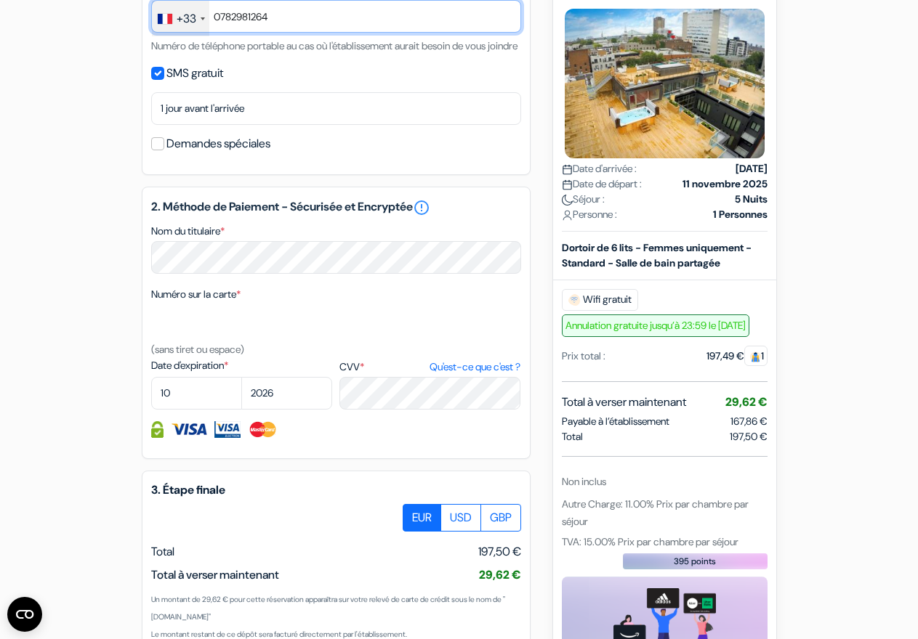
scroll to position [760, 0]
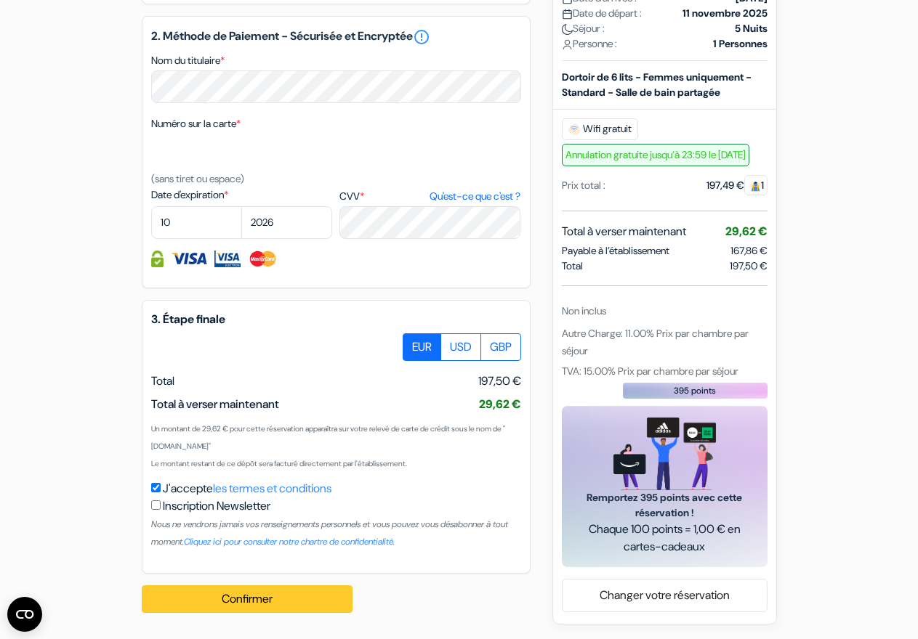
type input "0782981264"
click at [265, 599] on button "Confirmer Loading..." at bounding box center [247, 600] width 211 height 28
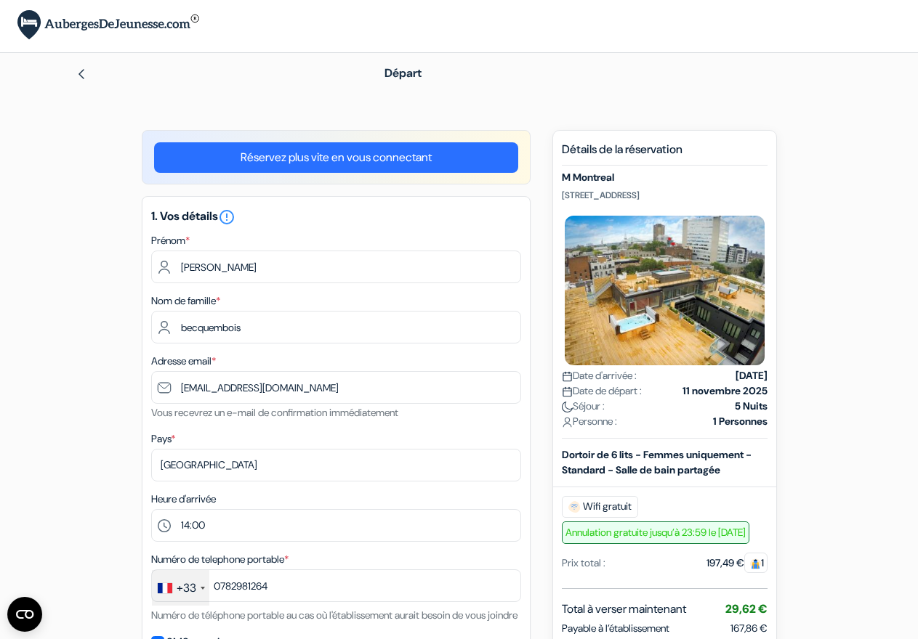
scroll to position [0, 0]
